Goal: Information Seeking & Learning: Learn about a topic

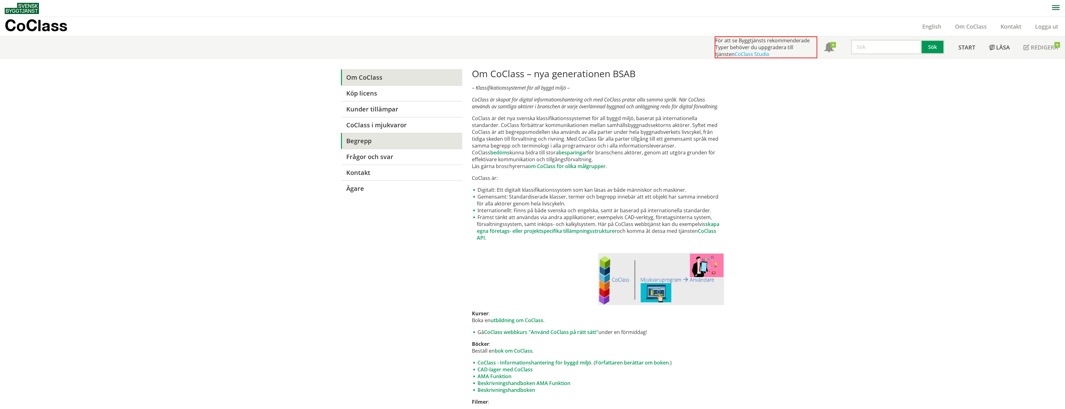
click at [418, 145] on link "Begrepp" at bounding box center [401, 141] width 121 height 16
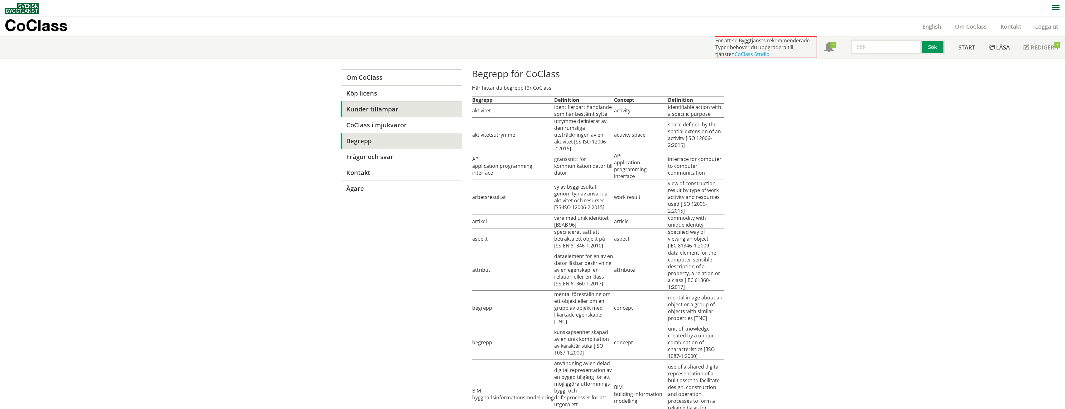
click at [395, 113] on link "Kunder tillämpar" at bounding box center [401, 109] width 121 height 16
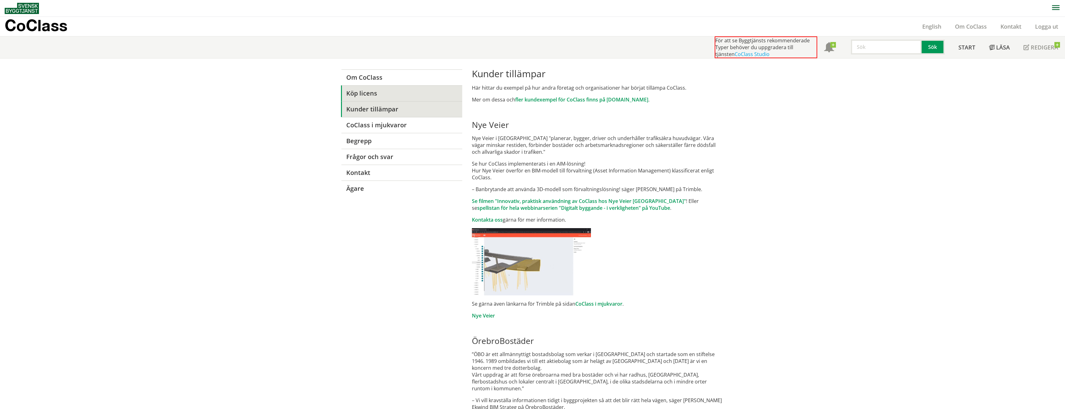
click at [378, 95] on link "Köp licens" at bounding box center [401, 93] width 121 height 16
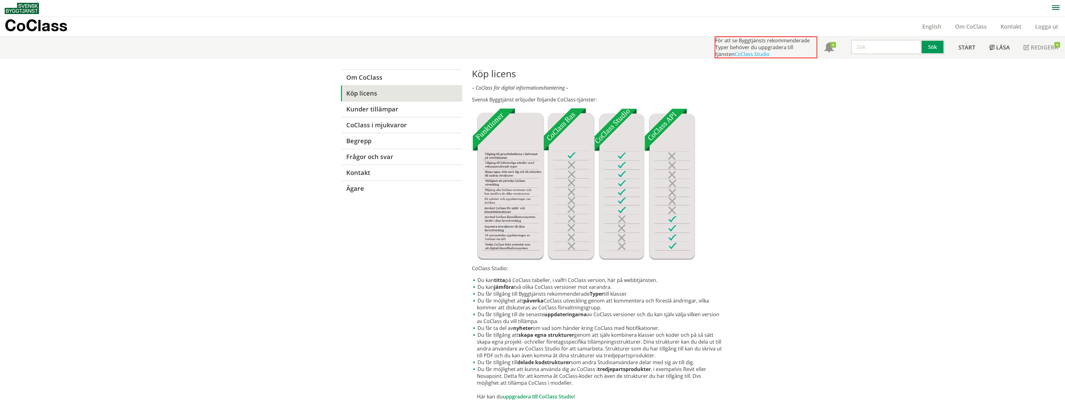
click at [393, 80] on link "Om CoClass" at bounding box center [401, 77] width 121 height 16
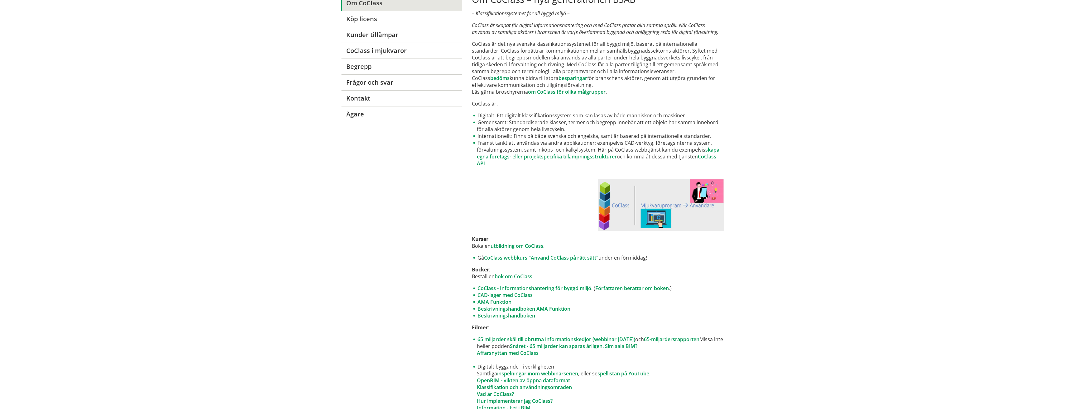
scroll to position [93, 0]
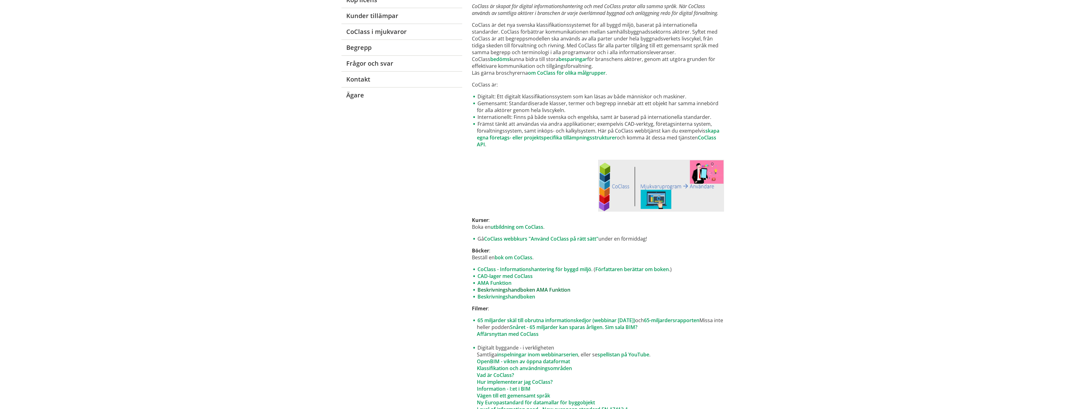
click at [556, 288] on link "Beskrivningshandboken AMA Funktion" at bounding box center [523, 290] width 93 height 7
click at [504, 285] on link "AMA Funktion" at bounding box center [494, 283] width 34 height 7
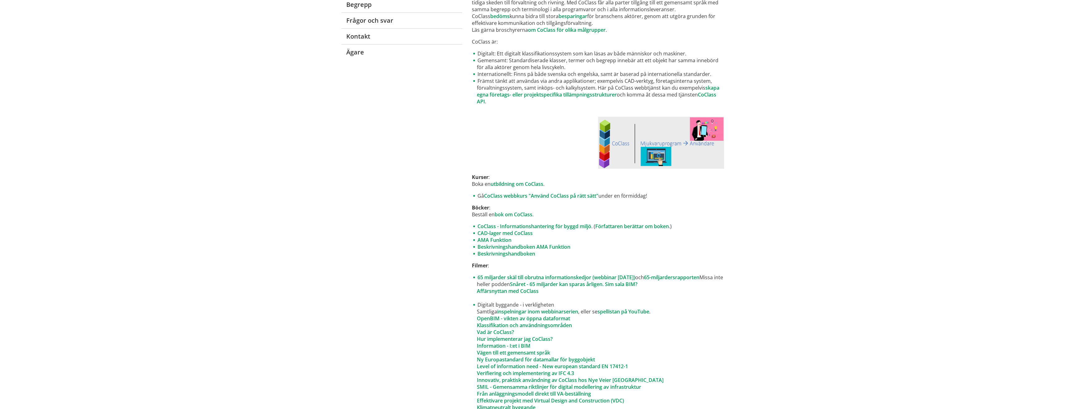
scroll to position [156, 0]
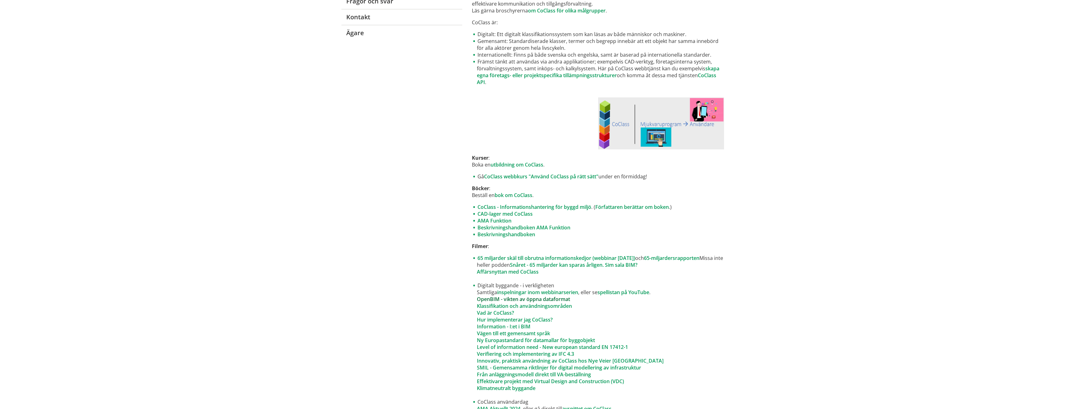
click at [554, 300] on link "OpenBIM - vikten av öppna dataformat" at bounding box center [523, 299] width 93 height 7
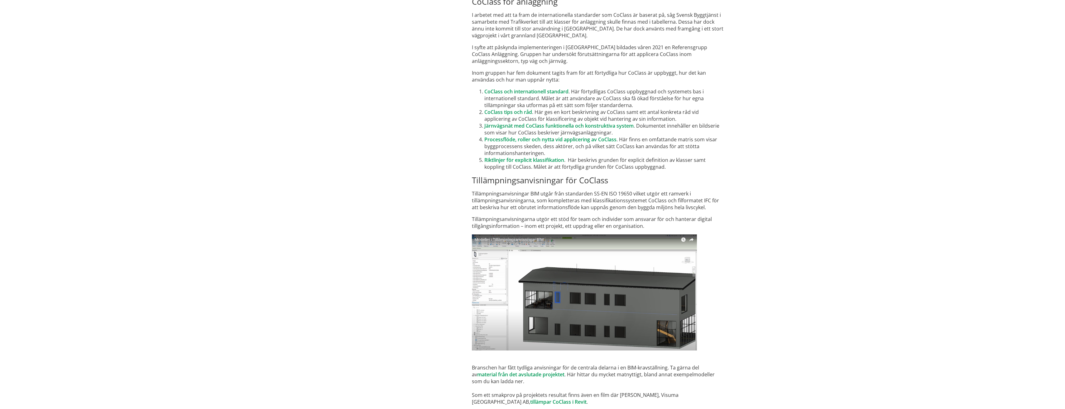
scroll to position [3539, 0]
